Goal: Answer question/provide support

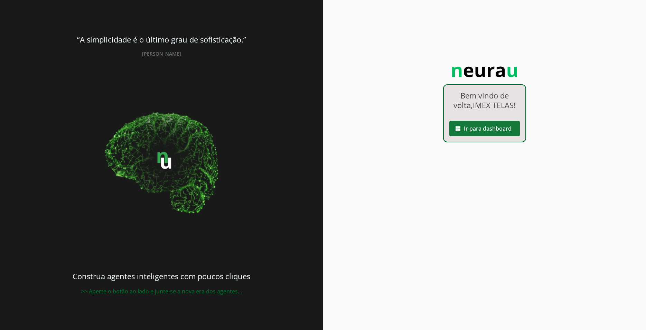
click at [493, 128] on span at bounding box center [484, 128] width 70 height 17
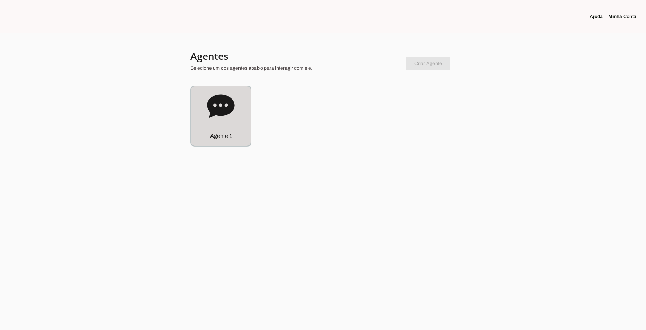
click at [224, 115] on icon at bounding box center [220, 105] width 27 height 23
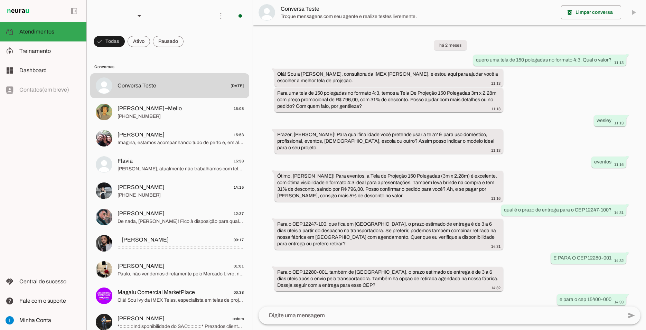
scroll to position [315, 0]
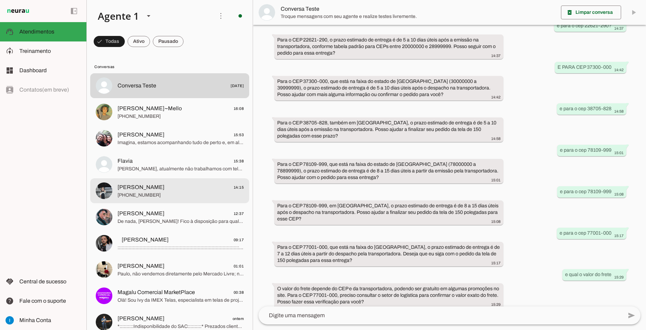
click at [190, 183] on span "[PERSON_NAME] 14:15" at bounding box center [180, 187] width 126 height 9
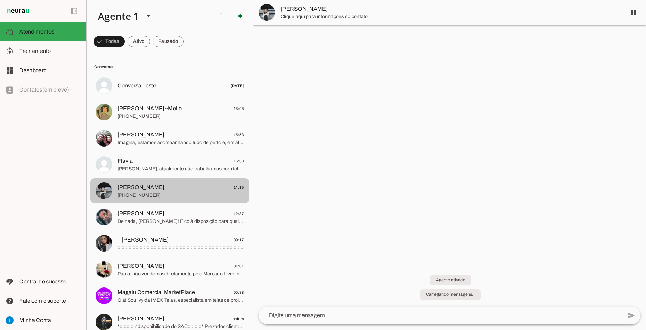
scroll to position [837, 0]
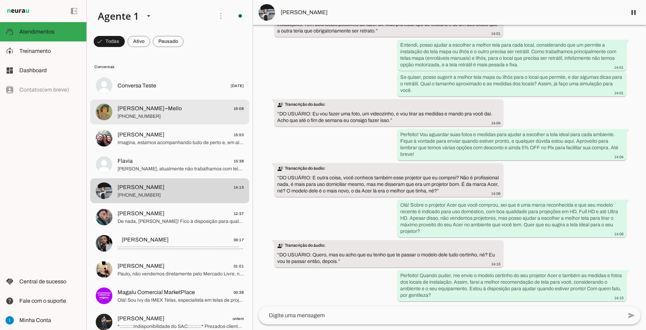
click at [214, 104] on span "[PERSON_NAME]~Mello 16:08" at bounding box center [180, 108] width 126 height 9
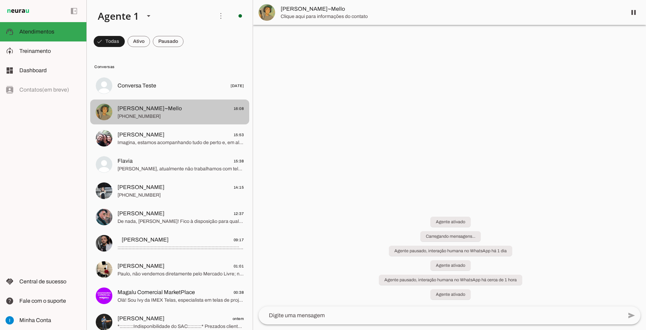
scroll to position [937, 0]
